Goal: Use online tool/utility

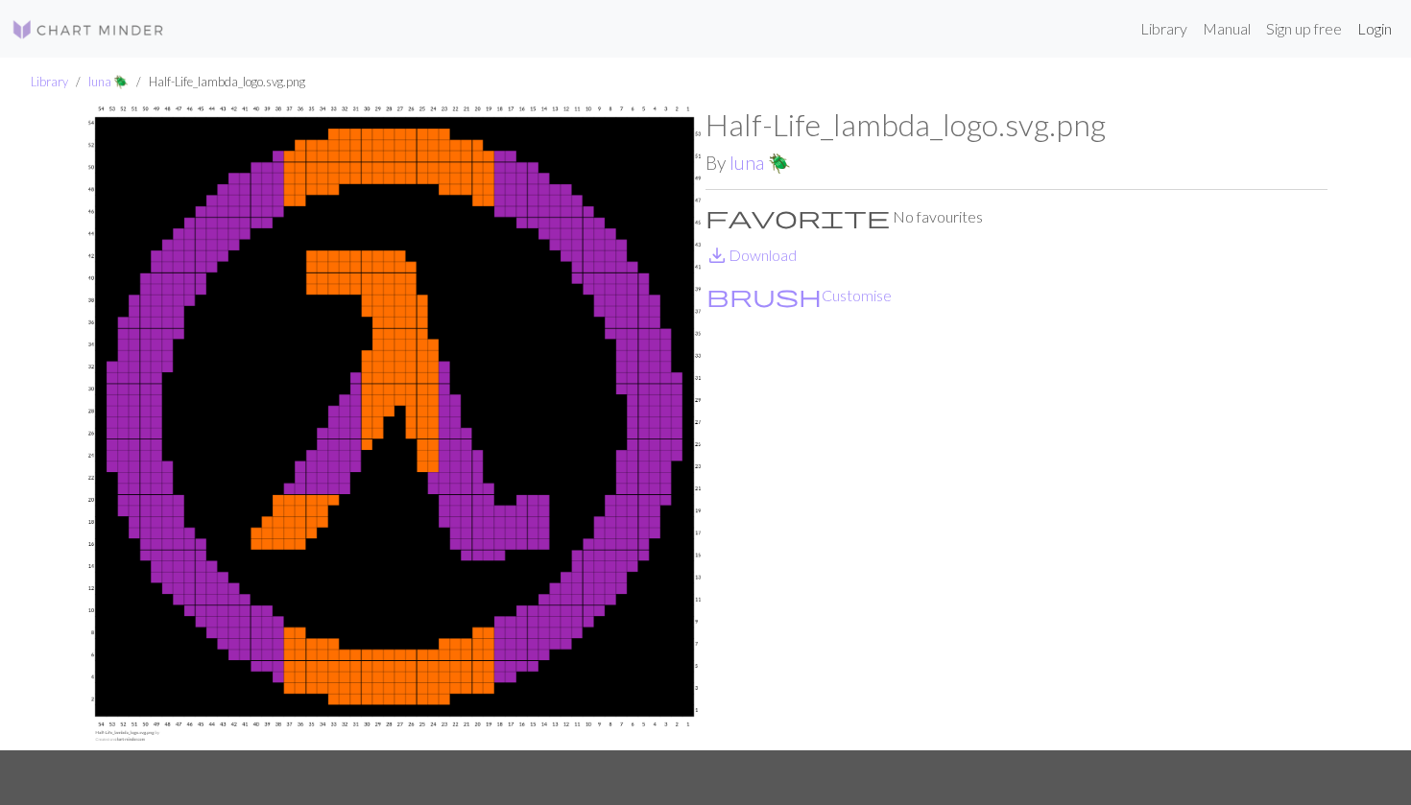
click at [1361, 26] on link "Login" at bounding box center [1374, 29] width 50 height 38
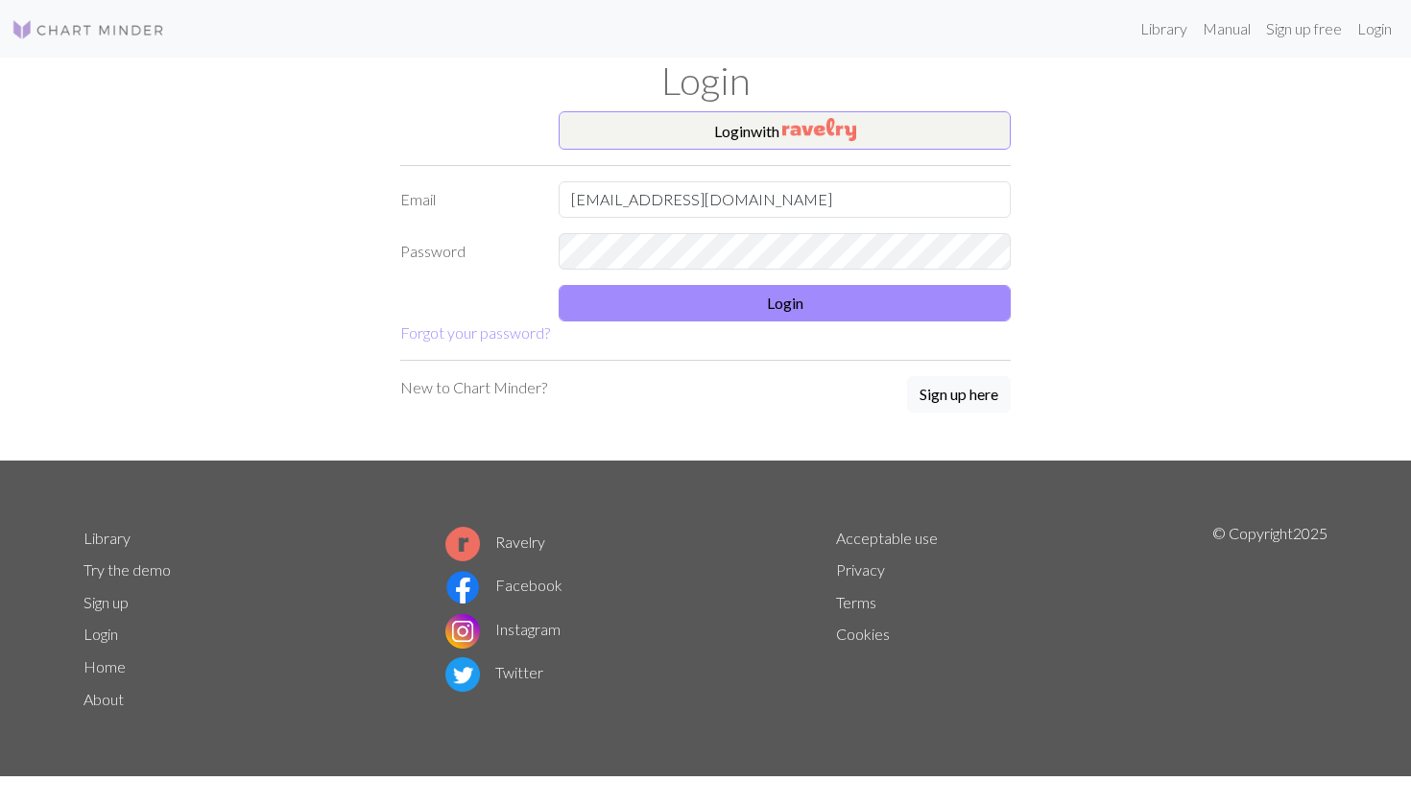
type input "lunadonatellacosta@hotmail.com"
click at [659, 289] on button "Login" at bounding box center [785, 303] width 452 height 36
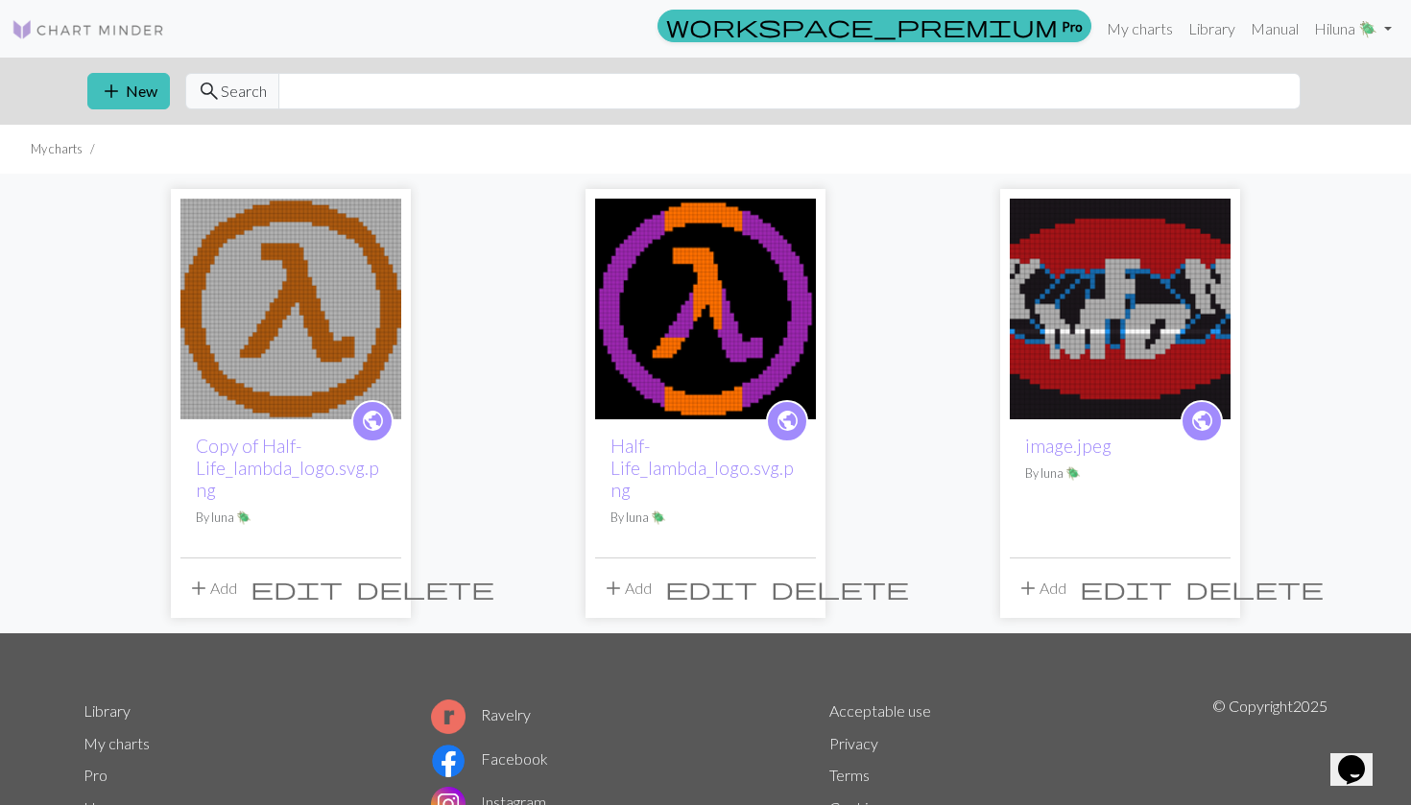
click at [282, 345] on img at bounding box center [290, 309] width 221 height 221
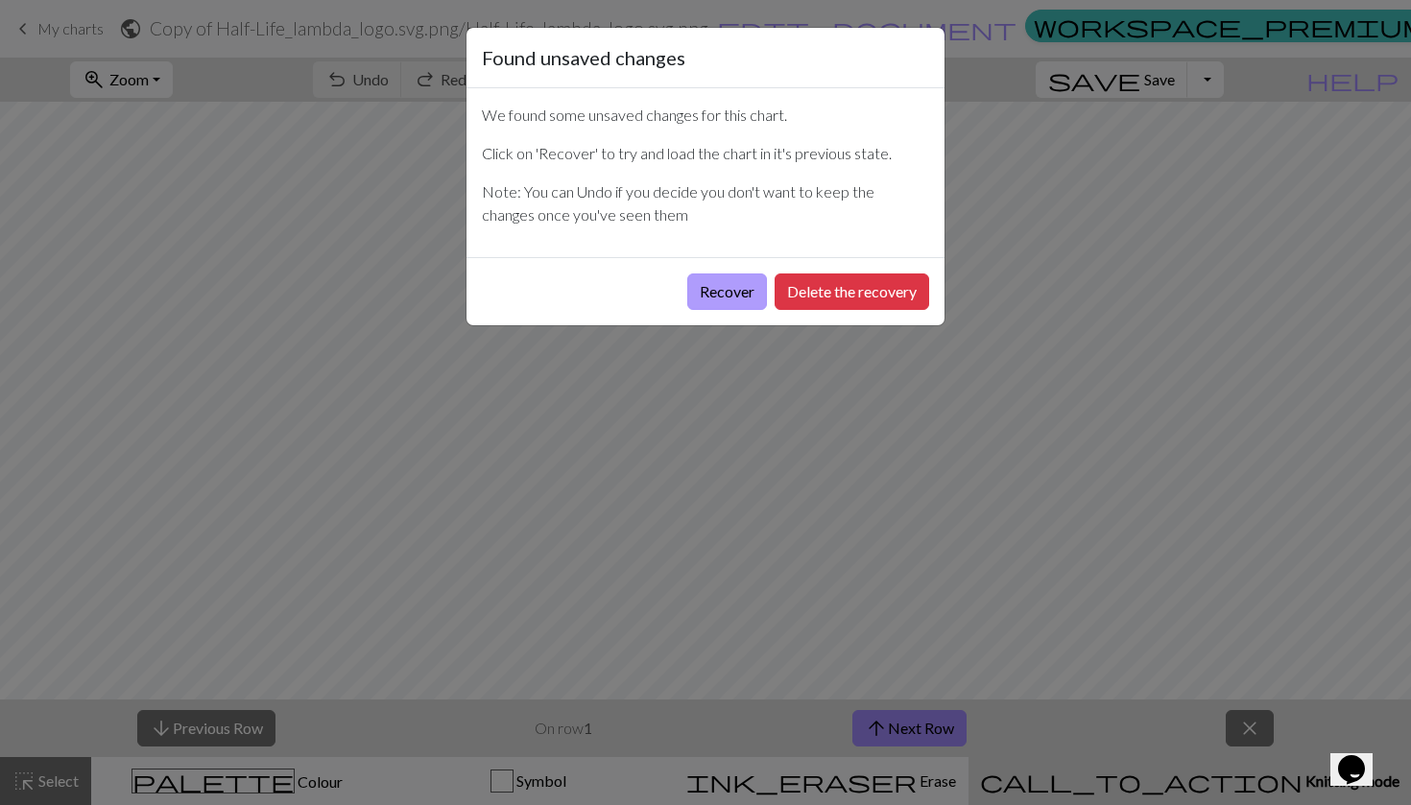
click at [723, 285] on button "Recover" at bounding box center [727, 292] width 80 height 36
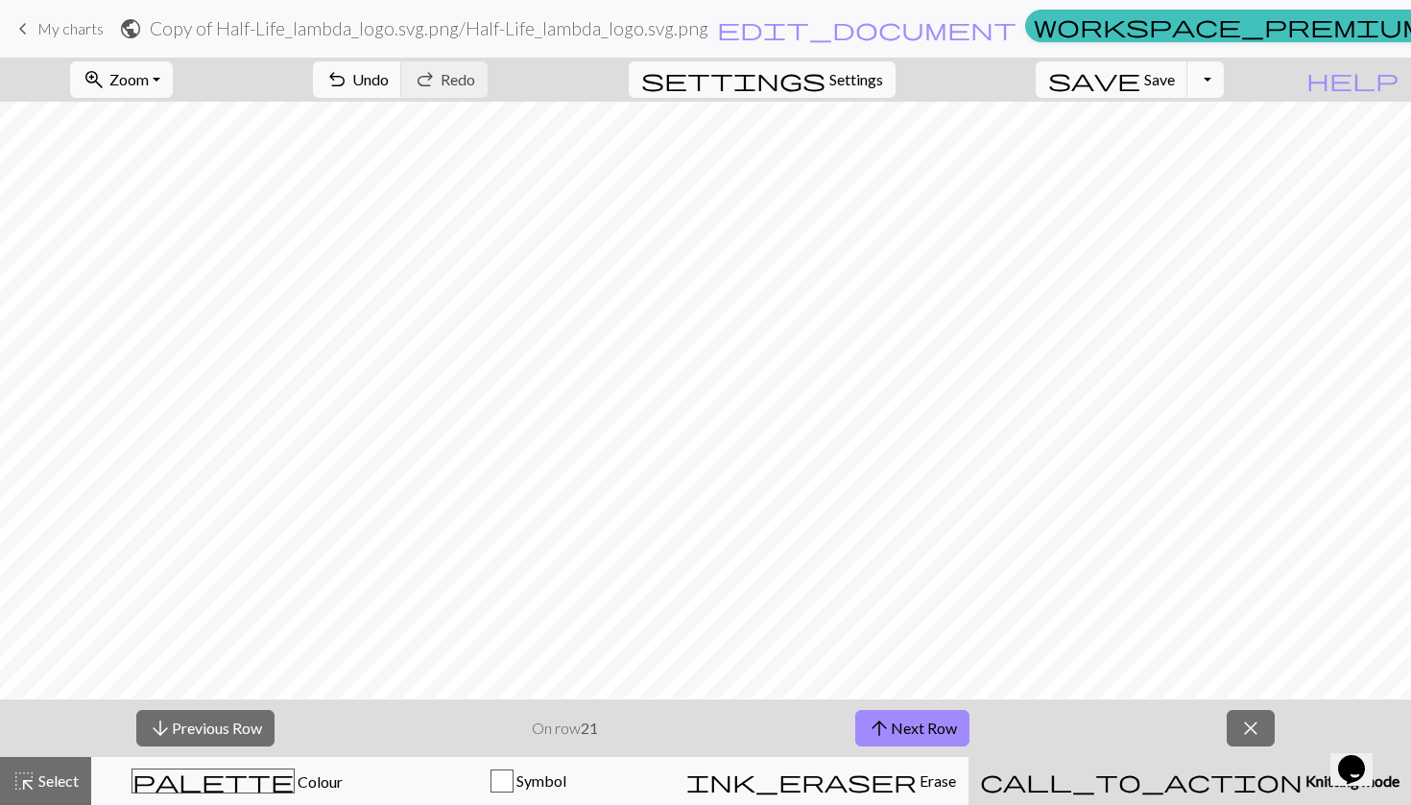
scroll to position [513, 0]
click at [903, 721] on button "arrow_upward Next Row" at bounding box center [912, 728] width 114 height 36
click at [935, 730] on button "arrow_upward Next Row" at bounding box center [912, 728] width 114 height 36
click at [947, 729] on button "arrow_upward Next Row" at bounding box center [912, 728] width 114 height 36
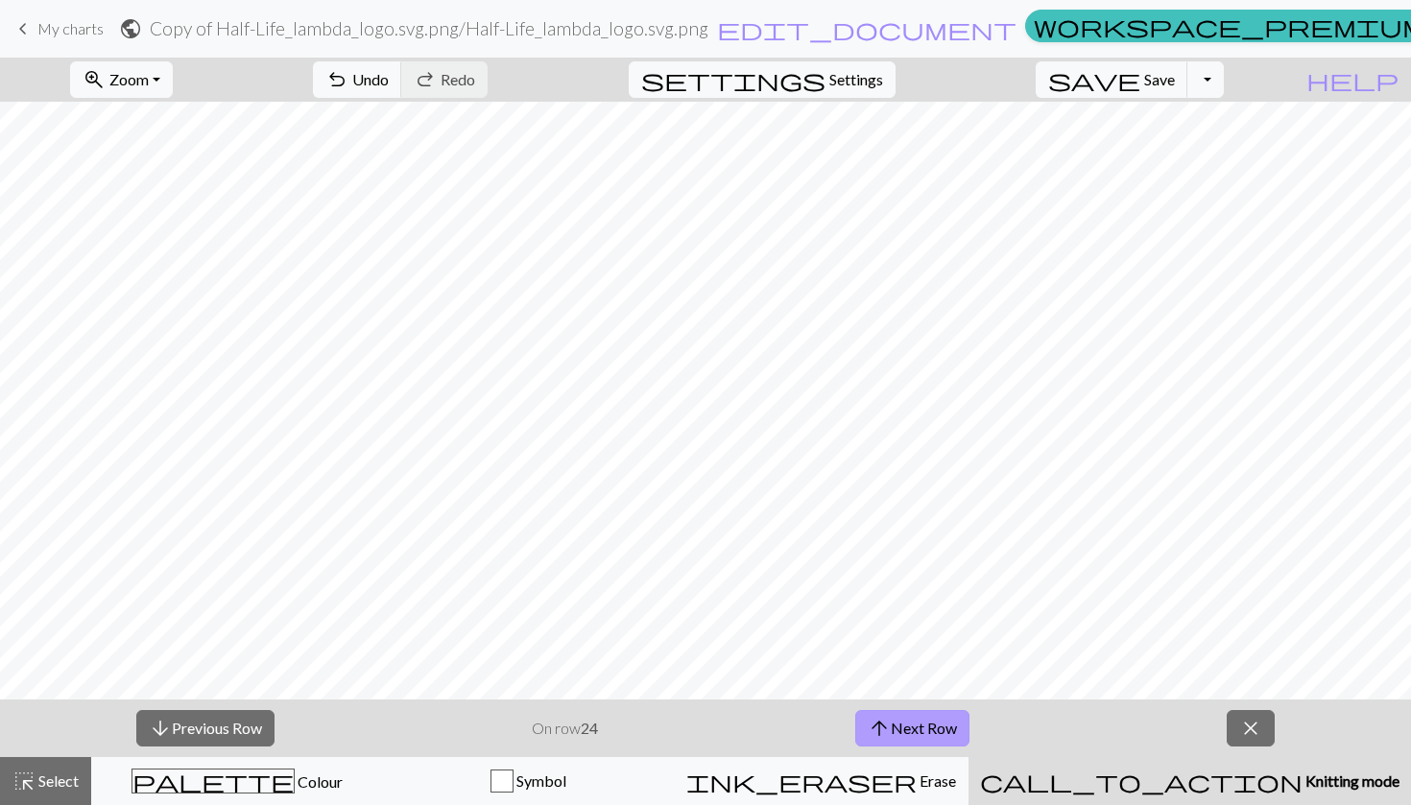
click at [917, 720] on button "arrow_upward Next Row" at bounding box center [912, 728] width 114 height 36
click at [886, 736] on span "arrow_upward" at bounding box center [879, 728] width 23 height 27
